Goal: Task Accomplishment & Management: Use online tool/utility

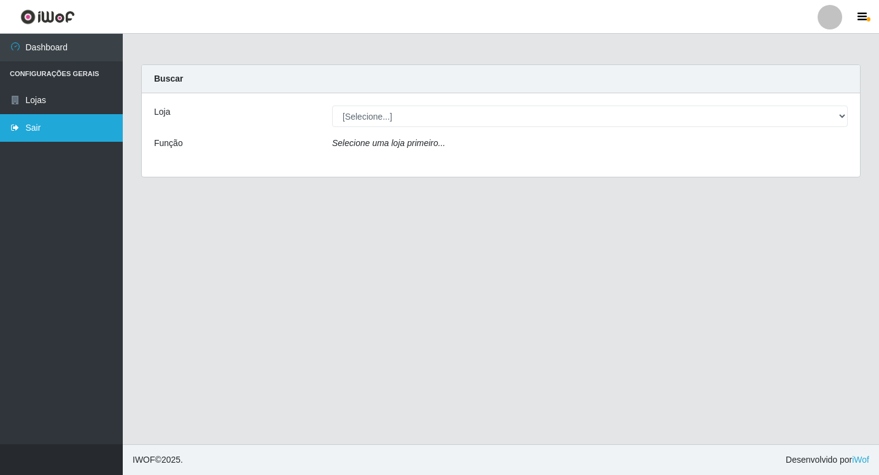
click at [37, 138] on link "Sair" at bounding box center [61, 128] width 123 height 28
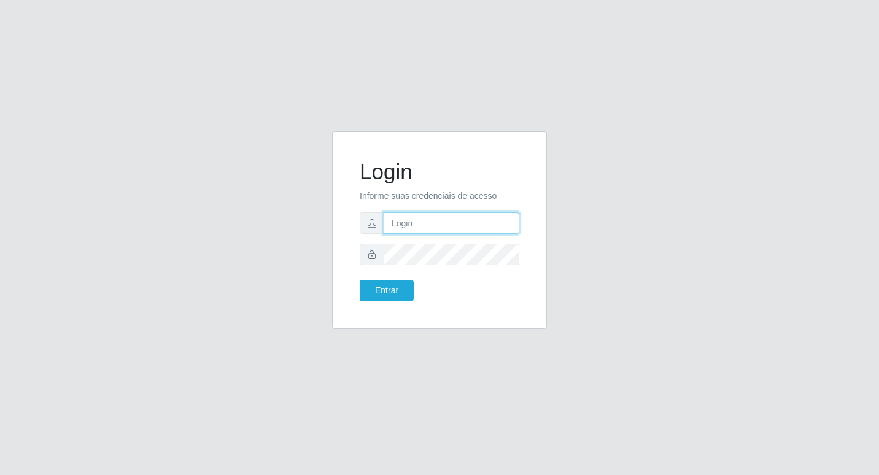
click at [434, 226] on input "text" at bounding box center [452, 222] width 136 height 21
type input "wilma@b6"
click at [380, 289] on button "Entrar" at bounding box center [387, 290] width 54 height 21
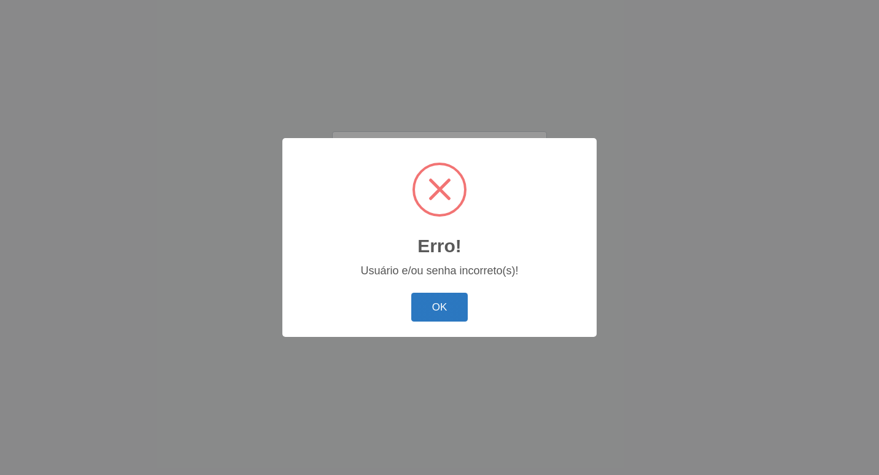
click at [444, 306] on button "OK" at bounding box center [439, 307] width 57 height 29
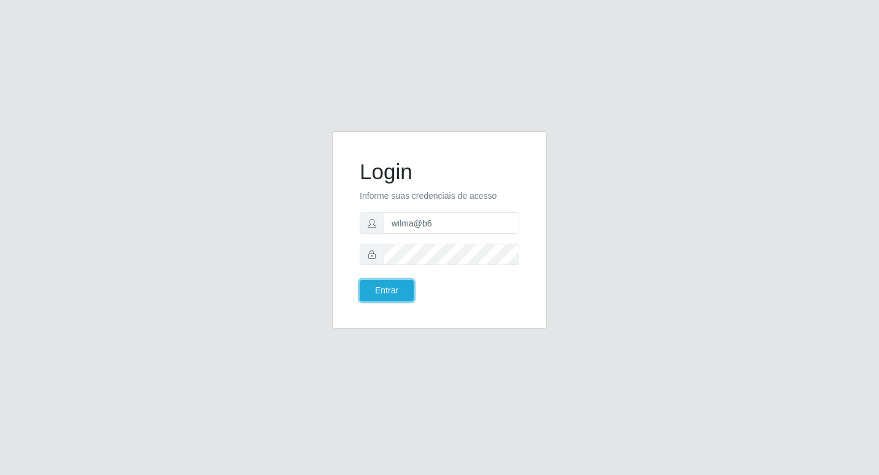
click at [360, 280] on button "Entrar" at bounding box center [387, 290] width 54 height 21
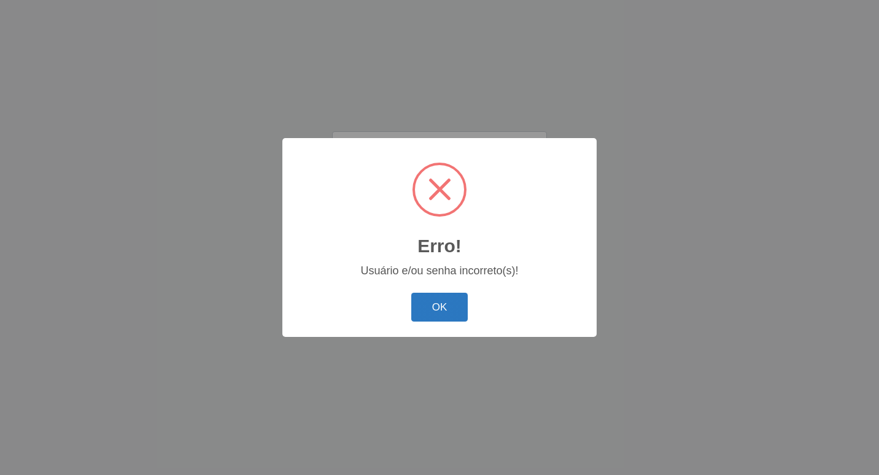
click at [430, 306] on button "OK" at bounding box center [439, 307] width 57 height 29
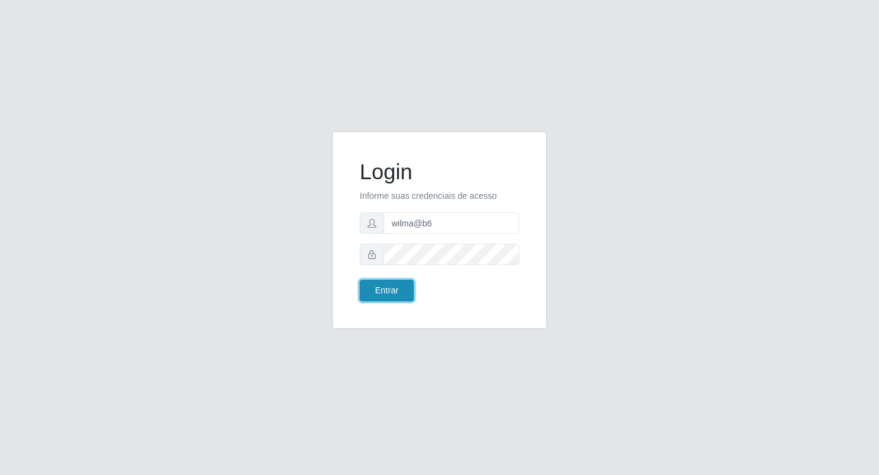
click at [400, 285] on button "Entrar" at bounding box center [387, 290] width 54 height 21
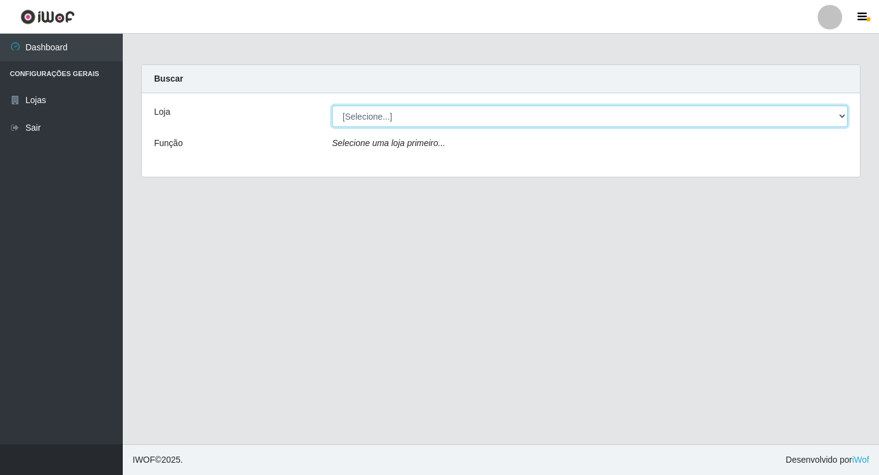
click at [839, 117] on select "[Selecione...] Bemais Supermercados - B6 Colibris" at bounding box center [590, 116] width 516 height 21
select select "406"
click at [332, 106] on select "[Selecione...] Bemais Supermercados - B6 Colibris" at bounding box center [590, 116] width 516 height 21
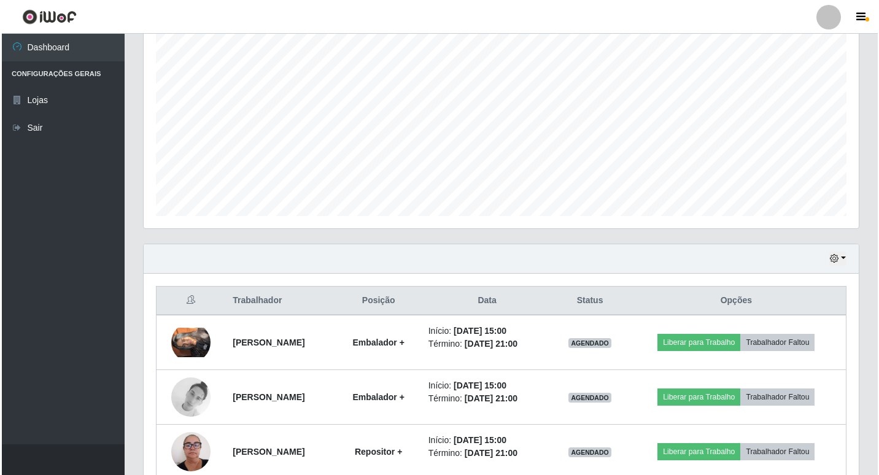
scroll to position [246, 0]
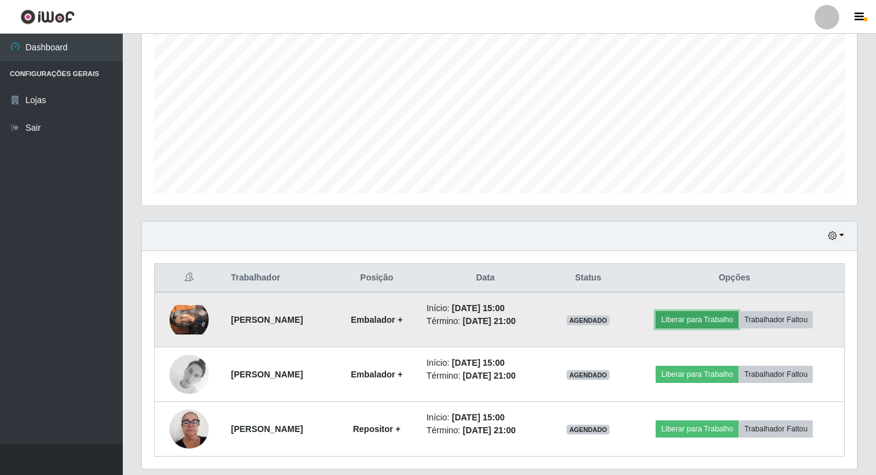
click at [717, 319] on button "Liberar para Trabalho" at bounding box center [697, 319] width 83 height 17
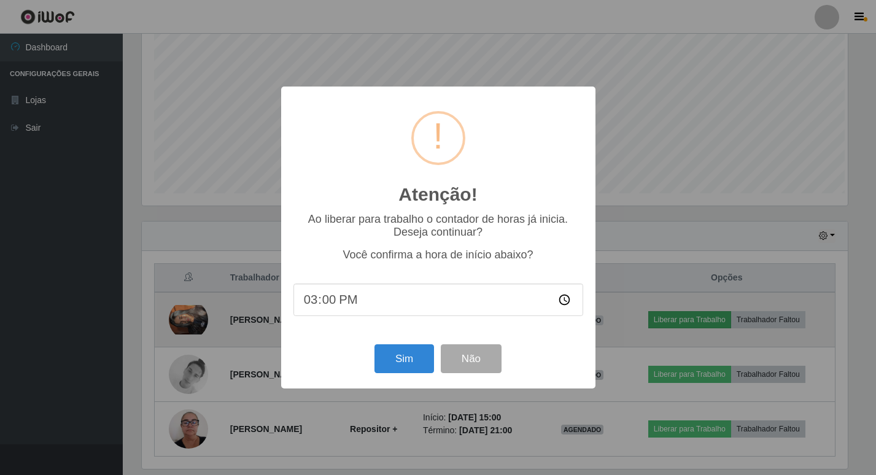
click at [717, 319] on div "Atenção! × Ao liberar para trabalho o contador de horas já inicia. Deseja conti…" at bounding box center [438, 237] width 876 height 475
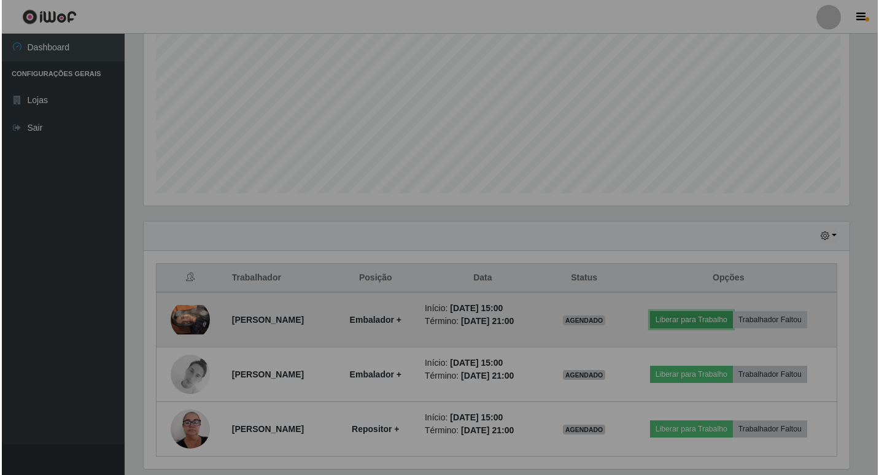
scroll to position [255, 715]
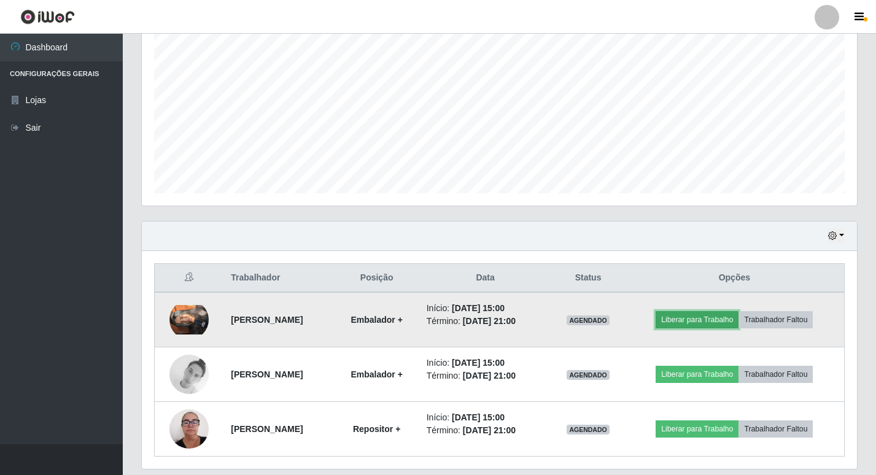
click at [690, 322] on button "Liberar para Trabalho" at bounding box center [697, 319] width 83 height 17
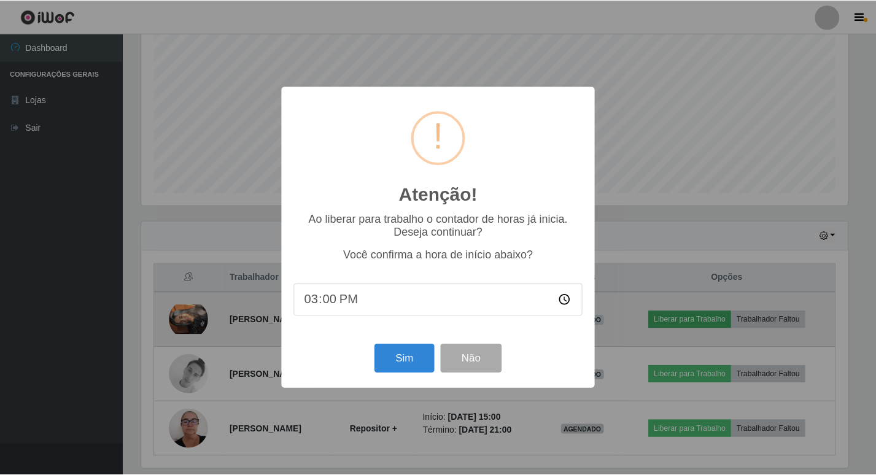
scroll to position [255, 709]
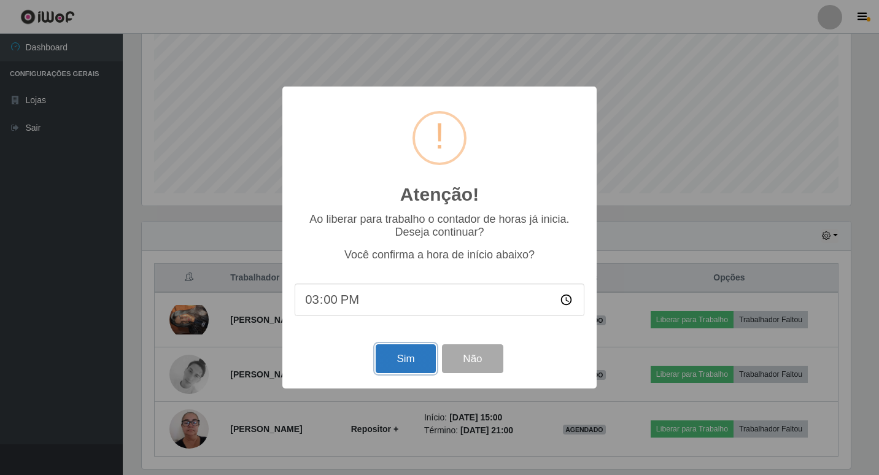
click at [383, 366] on button "Sim" at bounding box center [406, 358] width 60 height 29
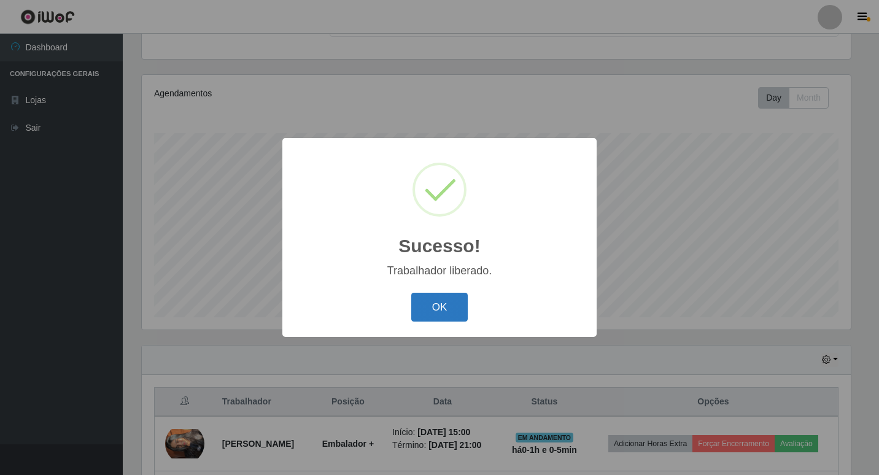
click at [441, 309] on button "OK" at bounding box center [439, 307] width 57 height 29
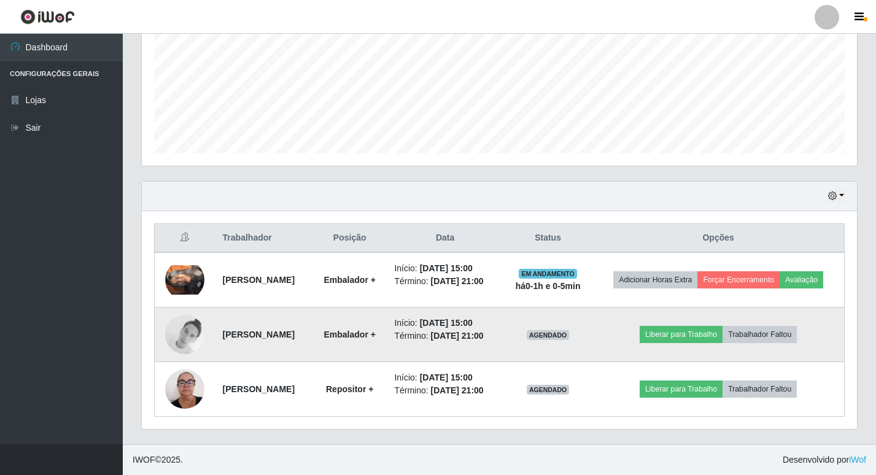
scroll to position [313, 0]
click at [711, 326] on button "Liberar para Trabalho" at bounding box center [681, 334] width 83 height 17
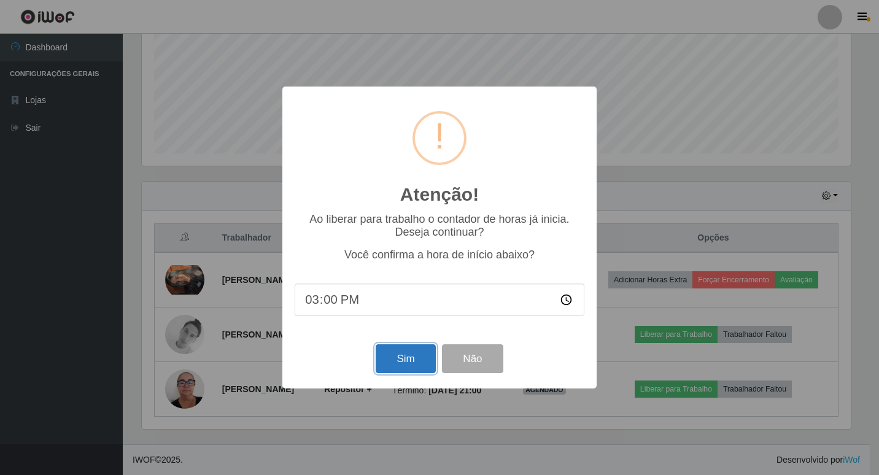
click at [386, 359] on button "Sim" at bounding box center [406, 358] width 60 height 29
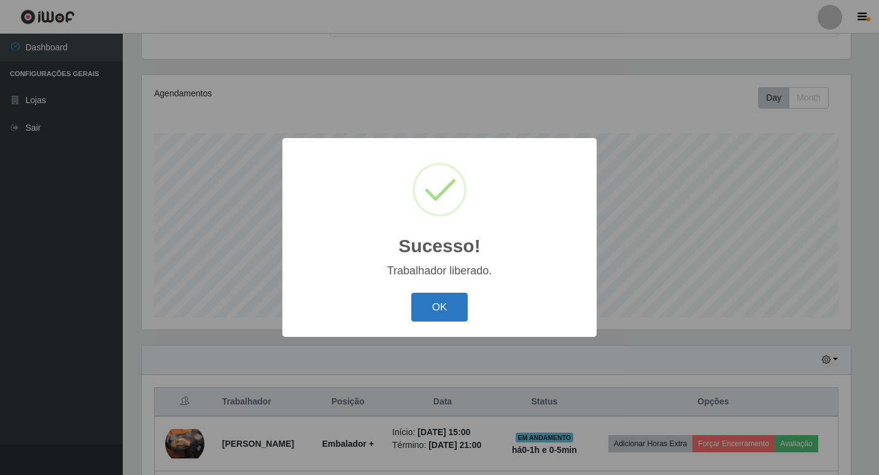
click at [440, 296] on button "OK" at bounding box center [439, 307] width 57 height 29
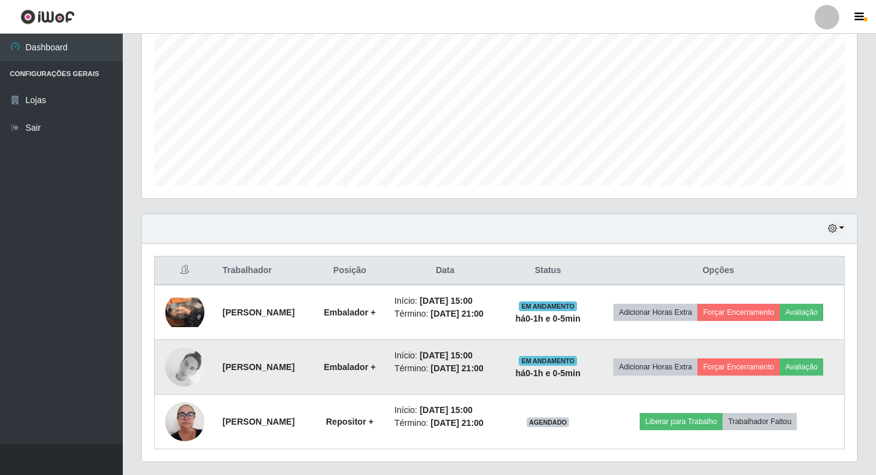
scroll to position [306, 0]
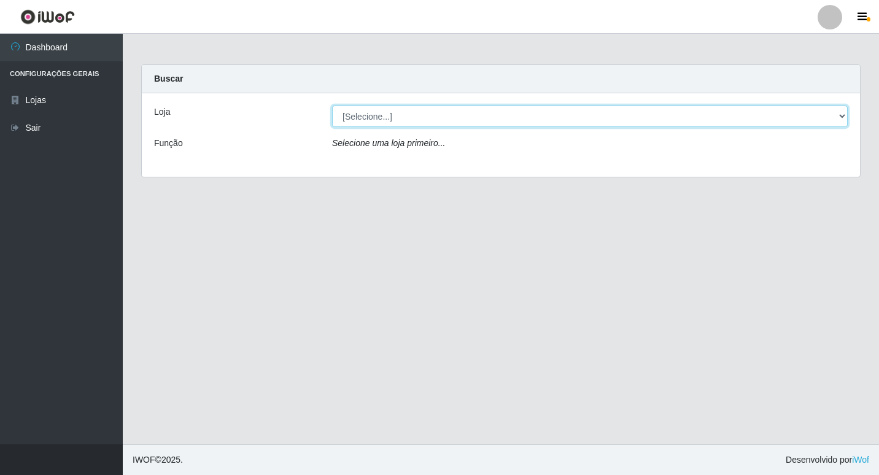
click at [839, 115] on select "[Selecione...] Bemais Supermercados - B6 Colibris" at bounding box center [590, 116] width 516 height 21
select select "406"
click at [332, 106] on select "[Selecione...] Bemais Supermercados - B6 Colibris" at bounding box center [590, 116] width 516 height 21
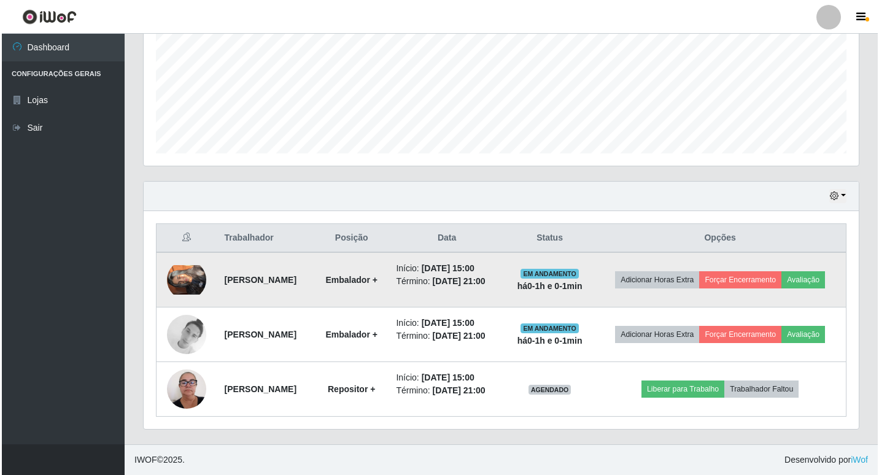
scroll to position [313, 0]
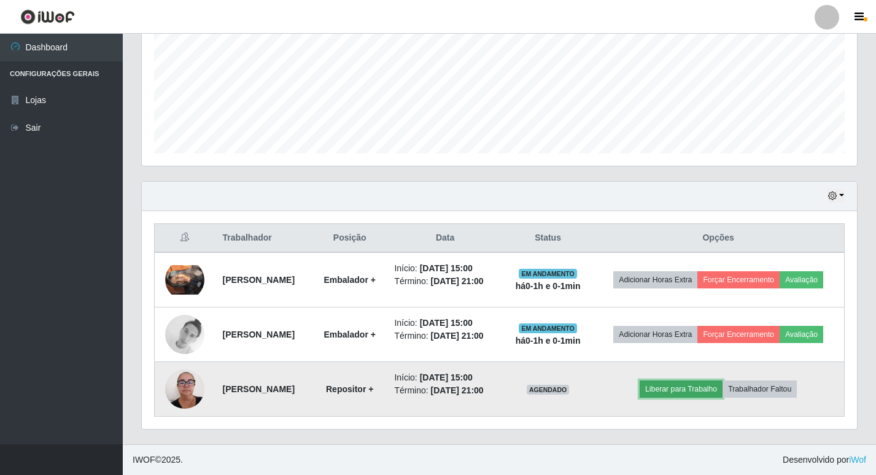
click at [718, 381] on button "Liberar para Trabalho" at bounding box center [681, 389] width 83 height 17
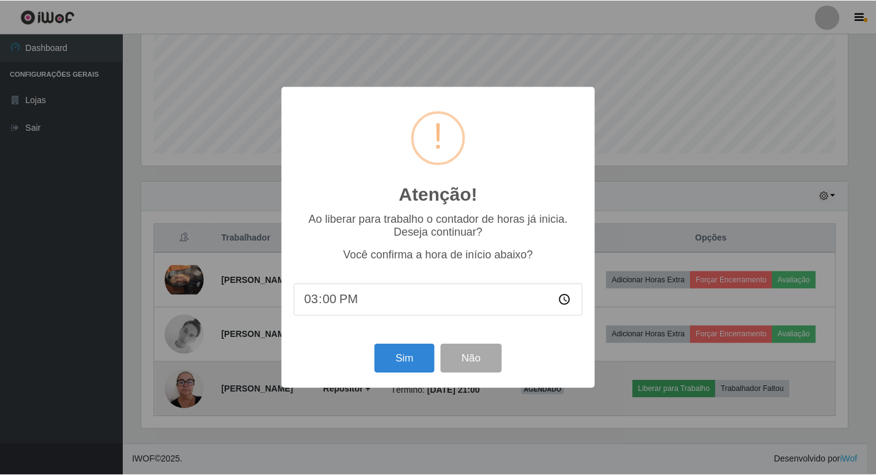
scroll to position [255, 709]
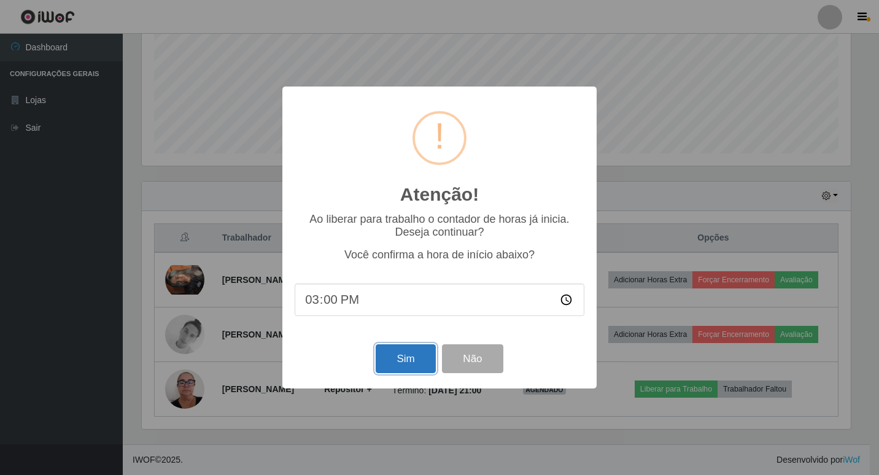
click at [413, 357] on button "Sim" at bounding box center [406, 358] width 60 height 29
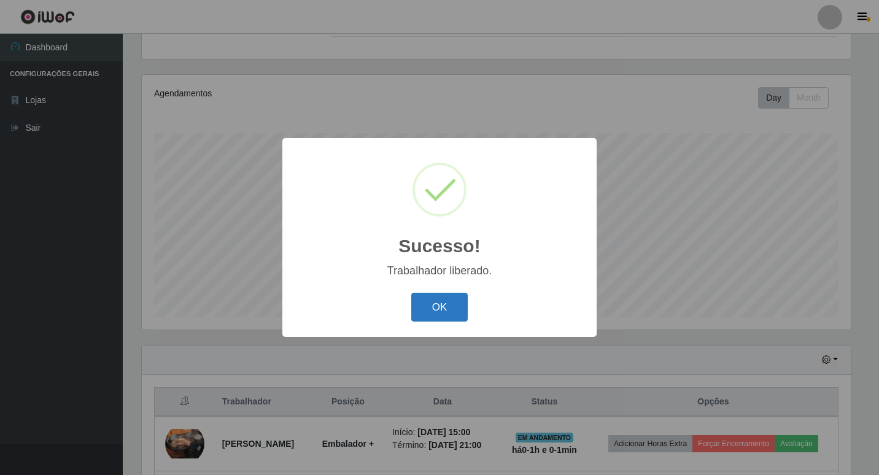
click at [419, 306] on button "OK" at bounding box center [439, 307] width 57 height 29
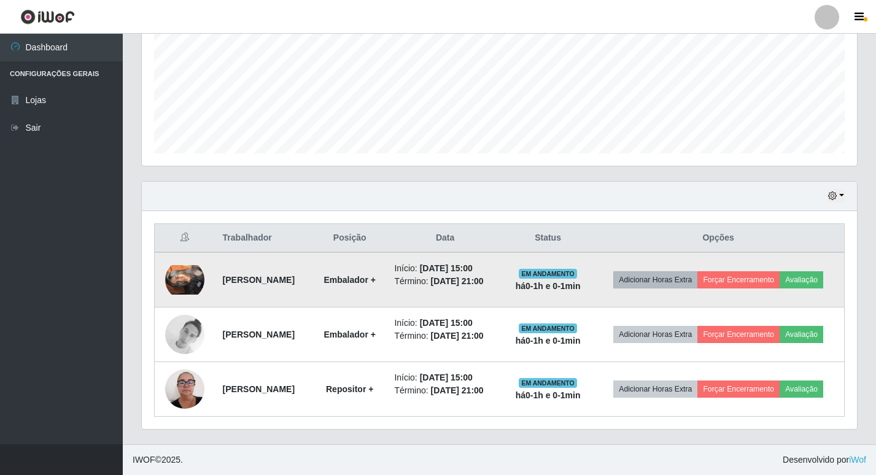
scroll to position [313, 0]
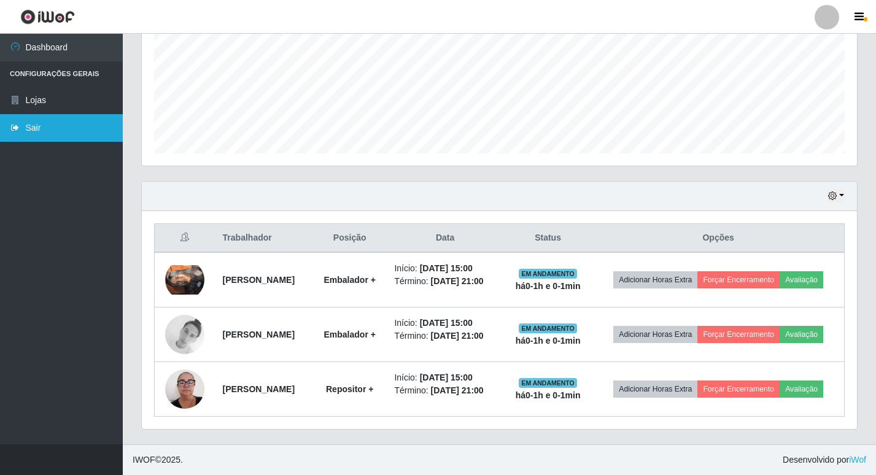
click at [27, 127] on link "Sair" at bounding box center [61, 128] width 123 height 28
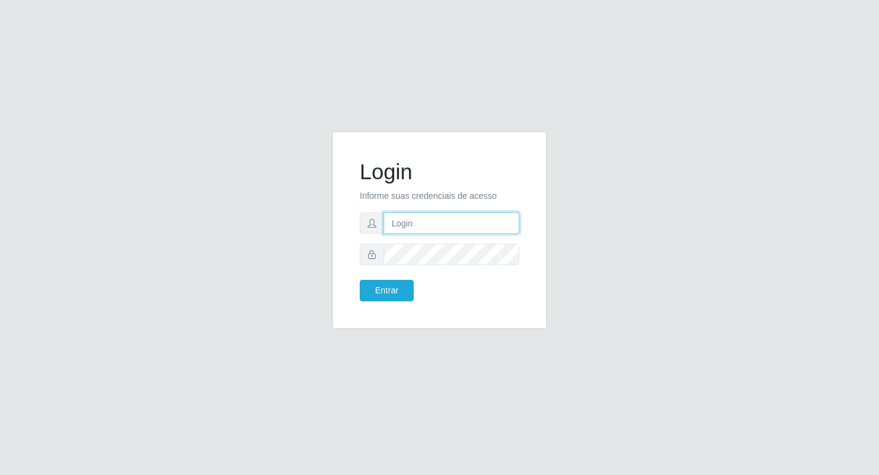
click at [432, 227] on input "text" at bounding box center [452, 222] width 136 height 21
type input "wilma@b6"
click at [399, 288] on button "Entrar" at bounding box center [387, 290] width 54 height 21
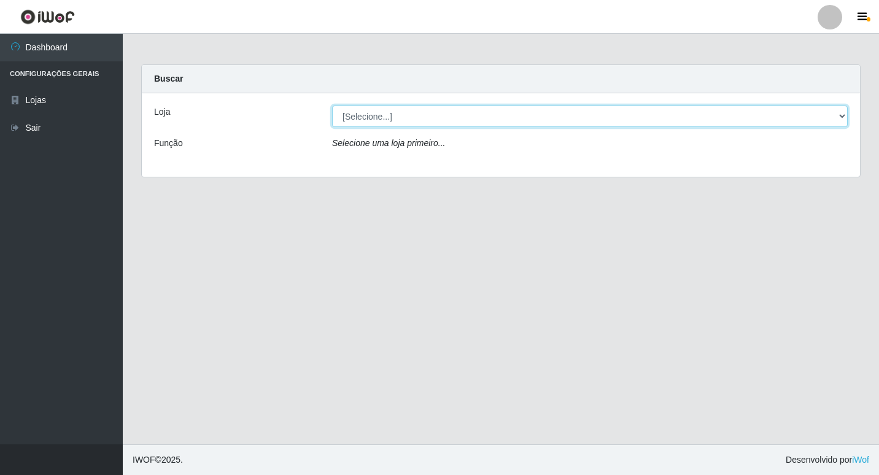
click at [847, 111] on select "[Selecione...] Bemais Supermercados - B6 Colibris" at bounding box center [590, 116] width 516 height 21
select select "406"
click at [332, 106] on select "[Selecione...] Bemais Supermercados - B6 Colibris" at bounding box center [590, 116] width 516 height 21
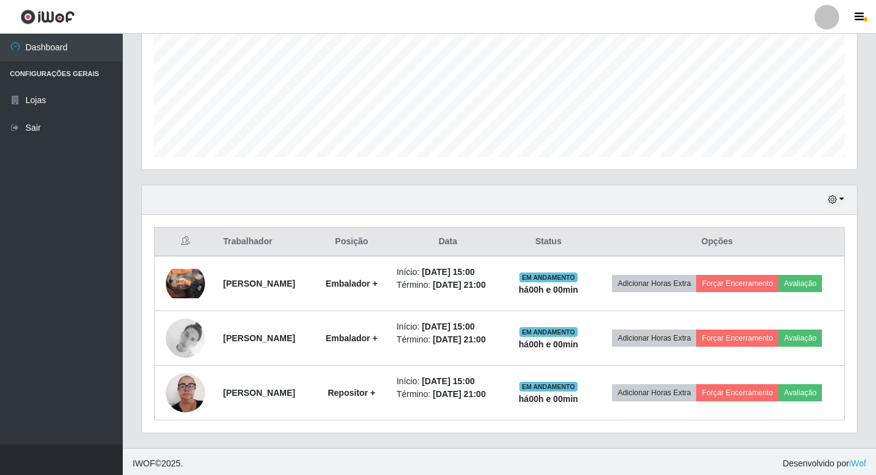
scroll to position [313, 0]
